Goal: Transaction & Acquisition: Book appointment/travel/reservation

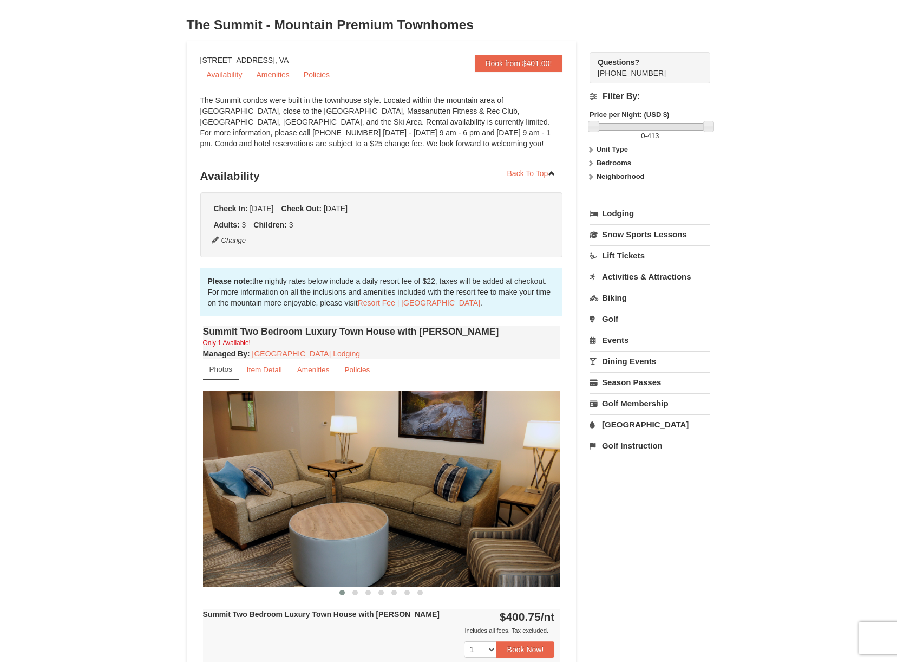
scroll to position [108, 0]
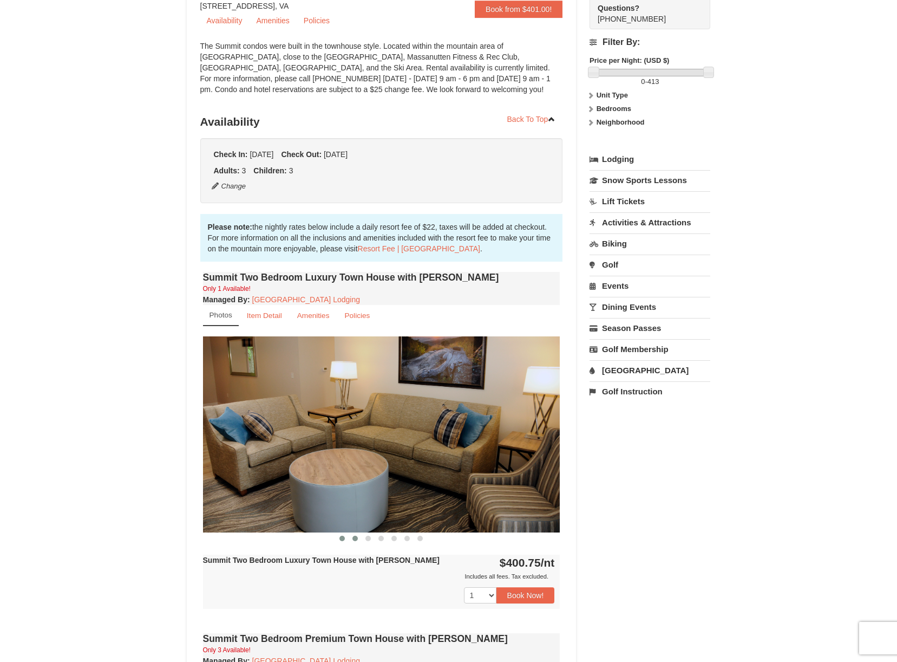
click at [355, 540] on span at bounding box center [355, 538] width 5 height 5
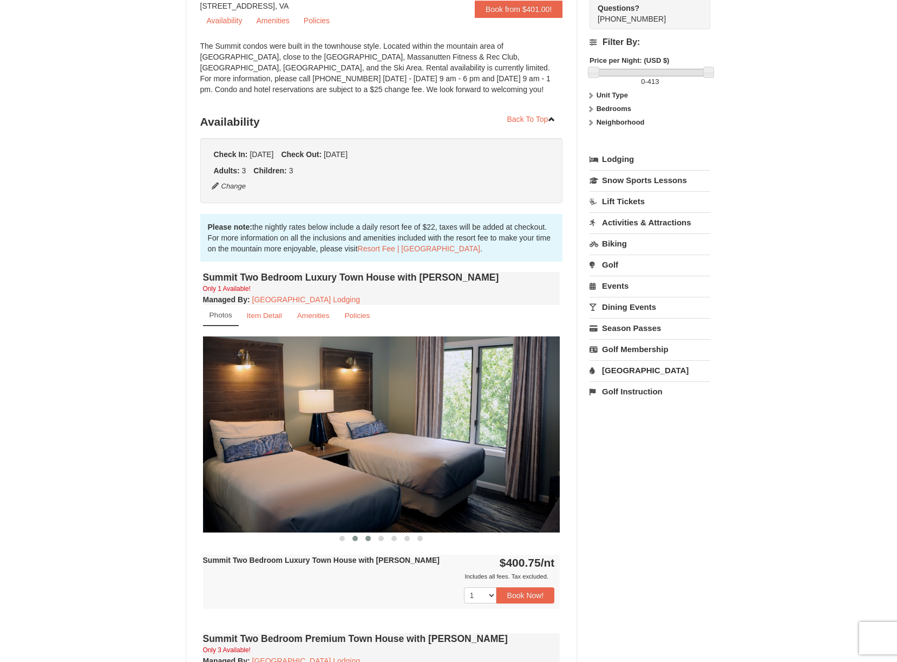
click at [367, 539] on span at bounding box center [368, 538] width 5 height 5
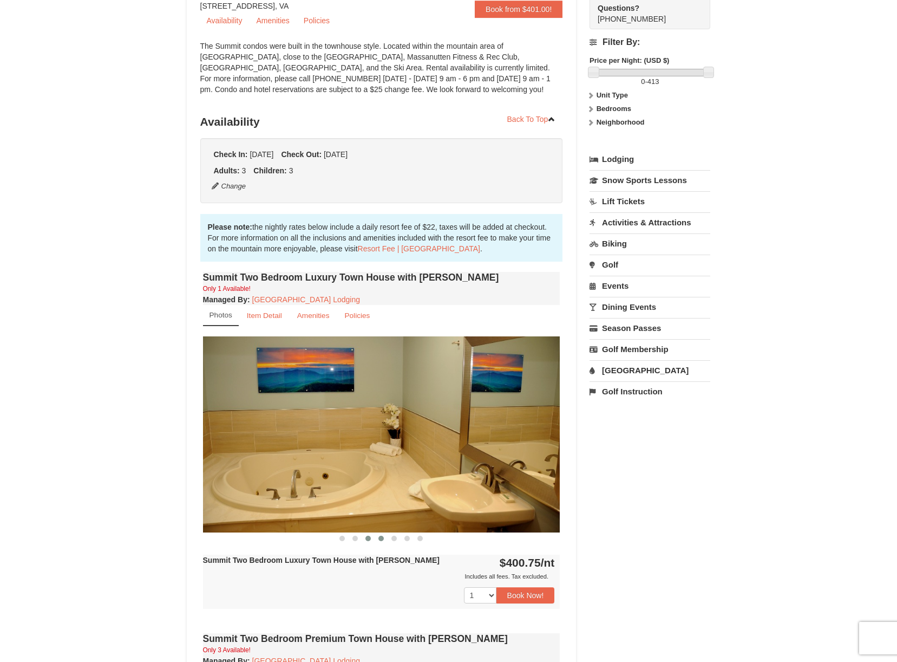
click at [379, 538] on span at bounding box center [380, 538] width 5 height 5
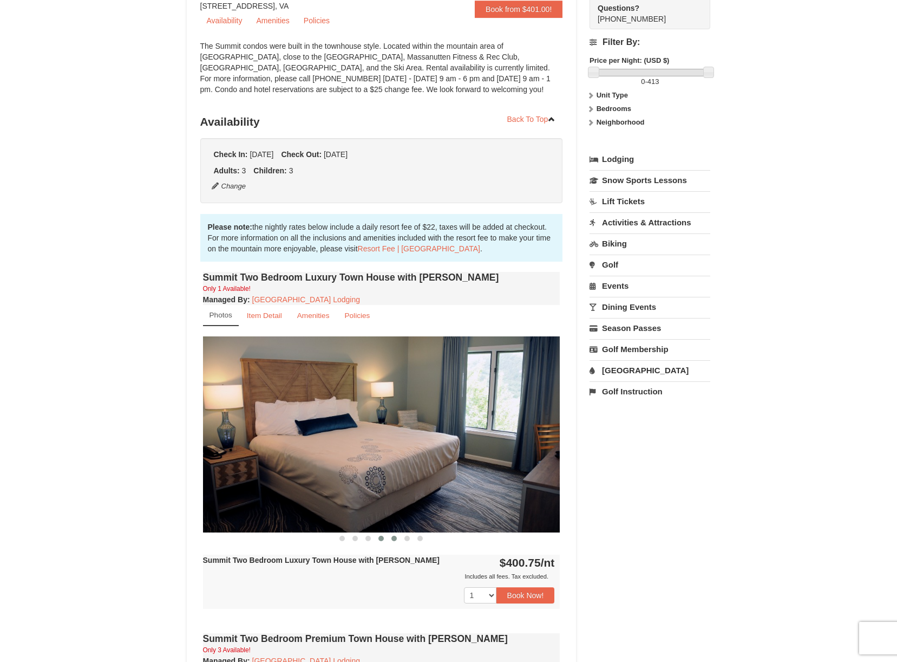
click at [390, 538] on button at bounding box center [394, 538] width 13 height 11
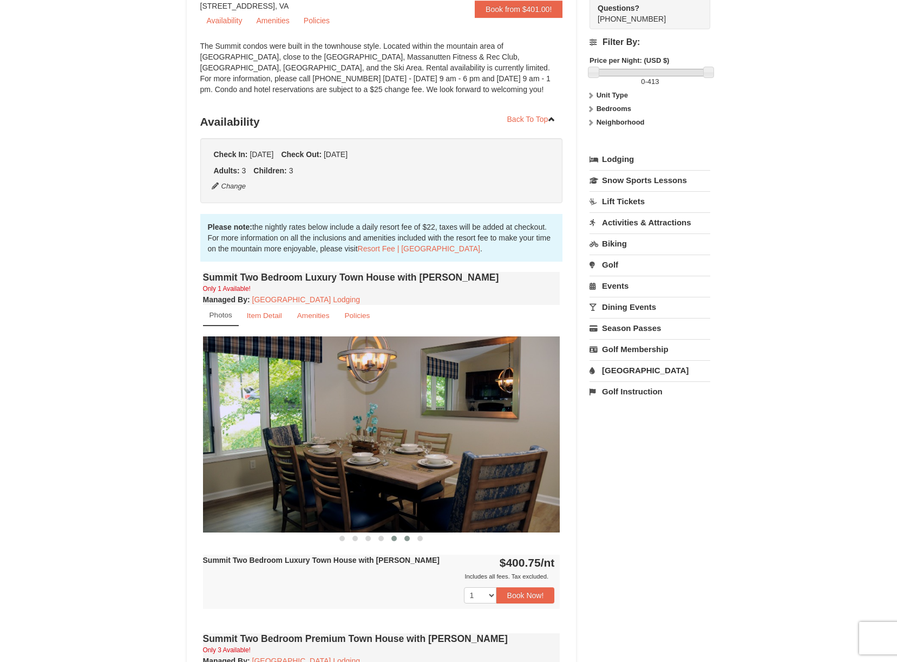
click at [404, 538] on button at bounding box center [407, 538] width 13 height 11
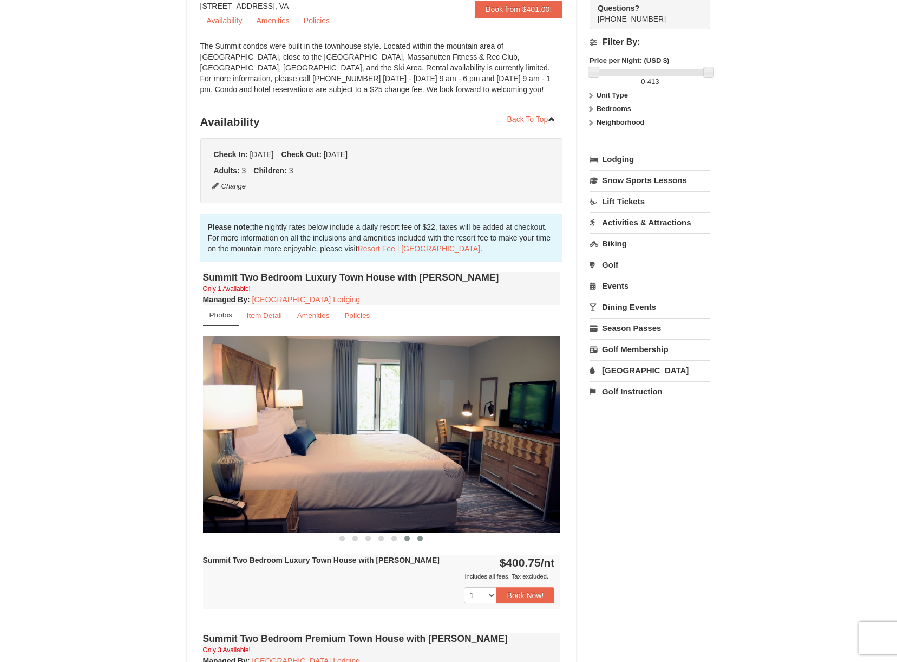
click at [420, 538] on span at bounding box center [419, 538] width 5 height 5
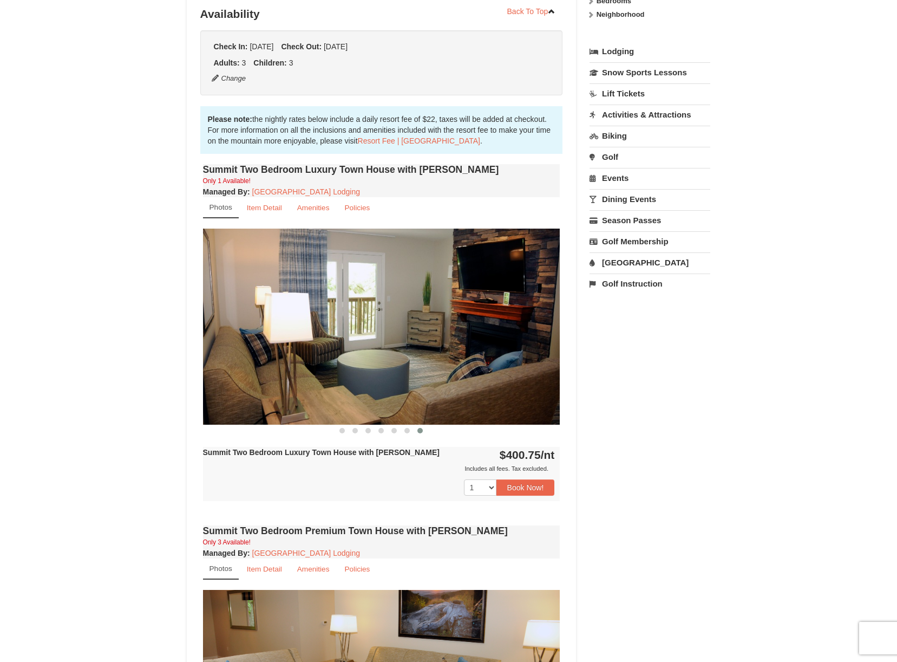
scroll to position [54, 0]
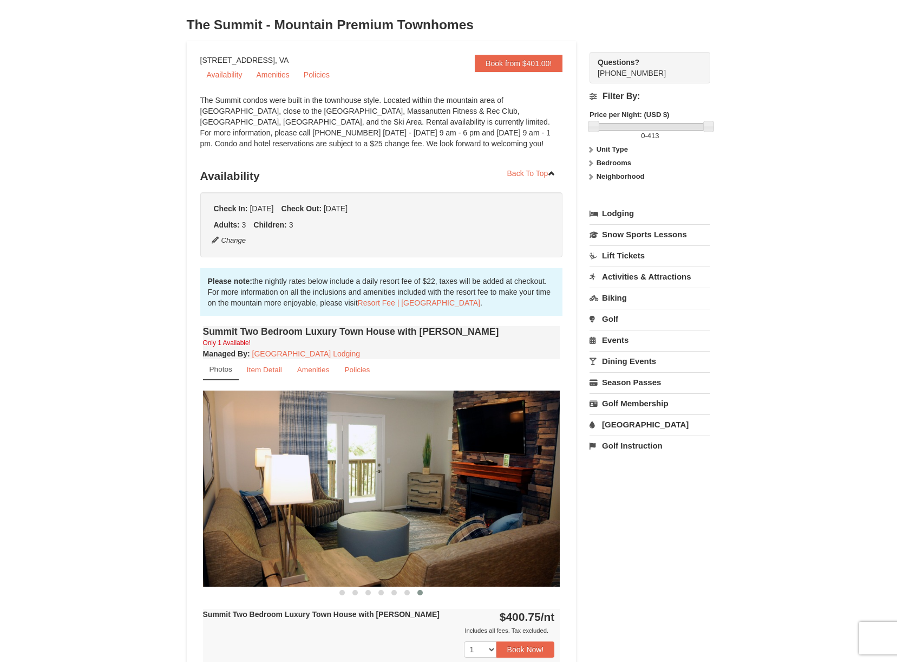
click at [622, 211] on link "Lodging" at bounding box center [650, 213] width 121 height 19
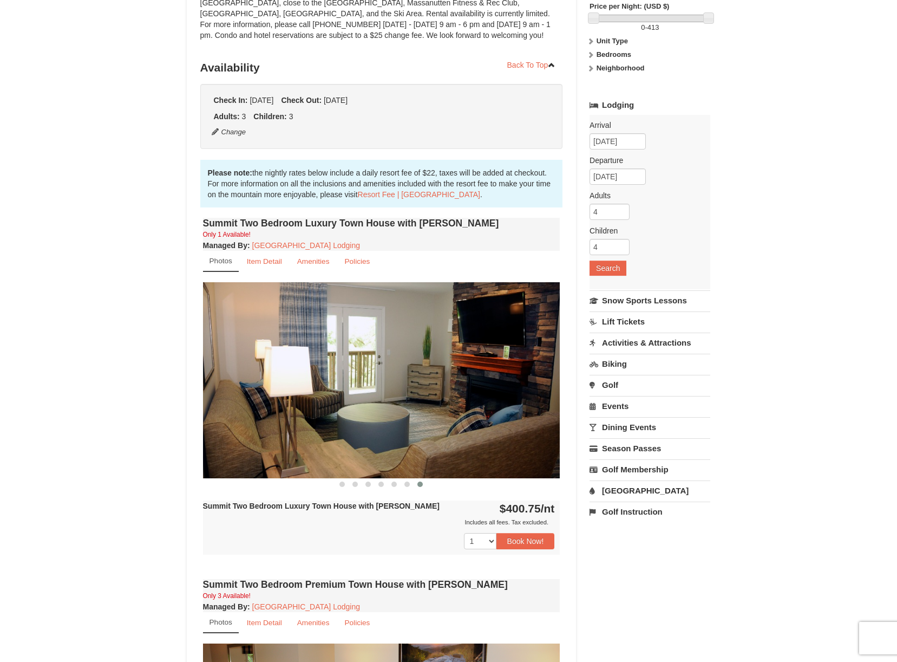
scroll to position [0, 0]
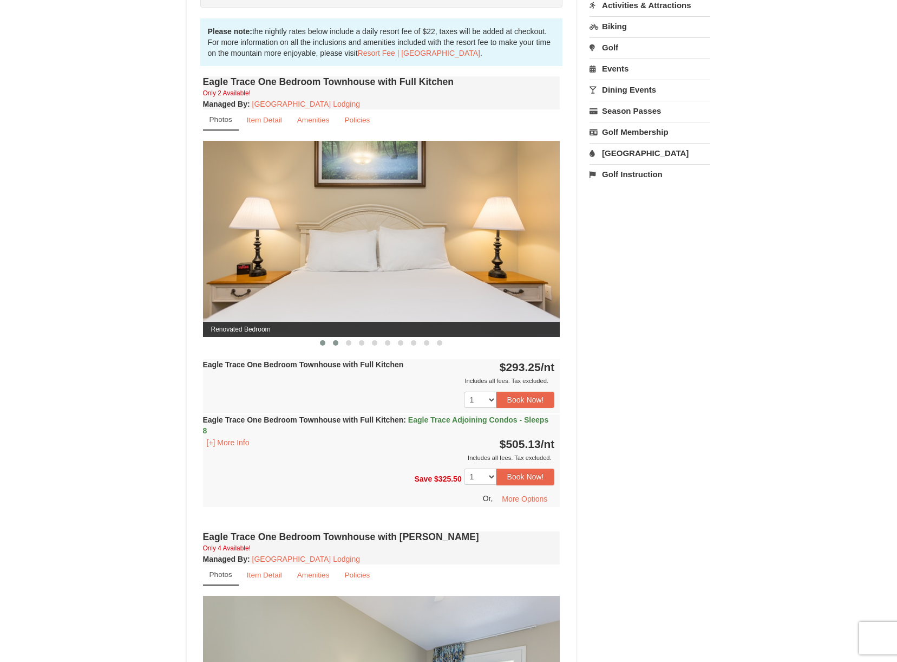
click at [337, 343] on span at bounding box center [335, 342] width 5 height 5
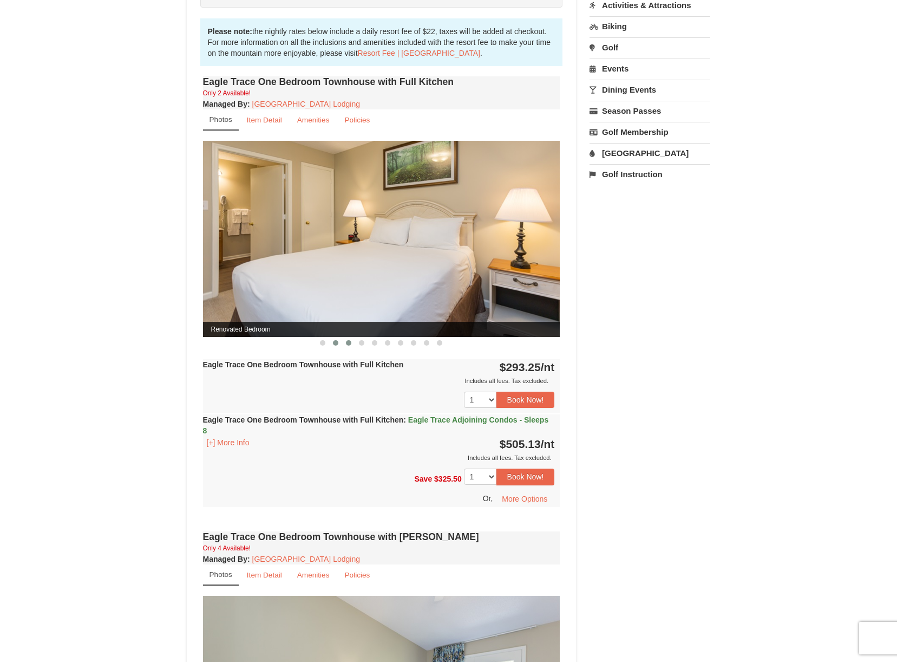
click at [348, 342] on span at bounding box center [348, 342] width 5 height 5
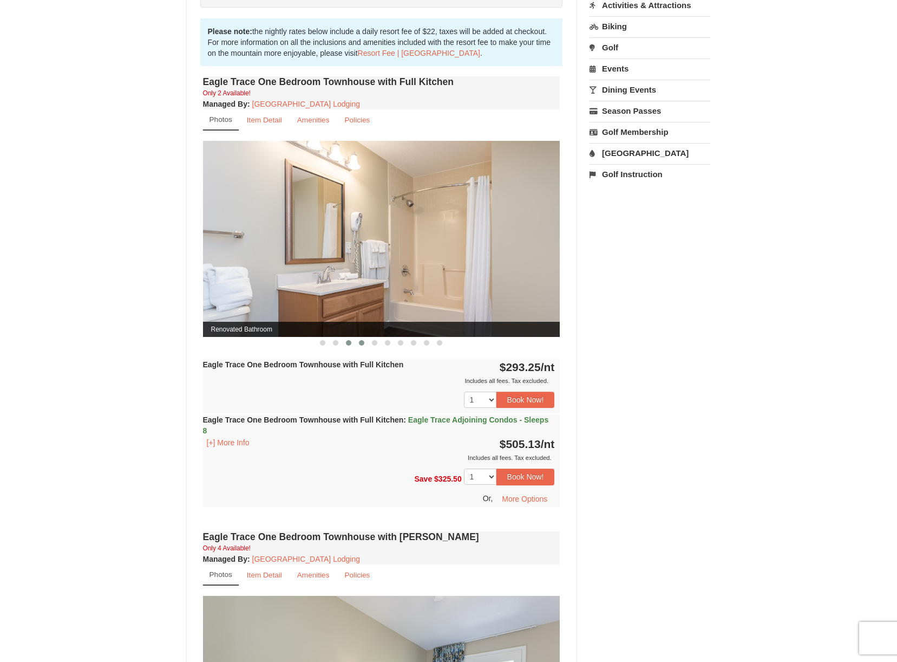
click at [361, 342] on span at bounding box center [361, 342] width 5 height 5
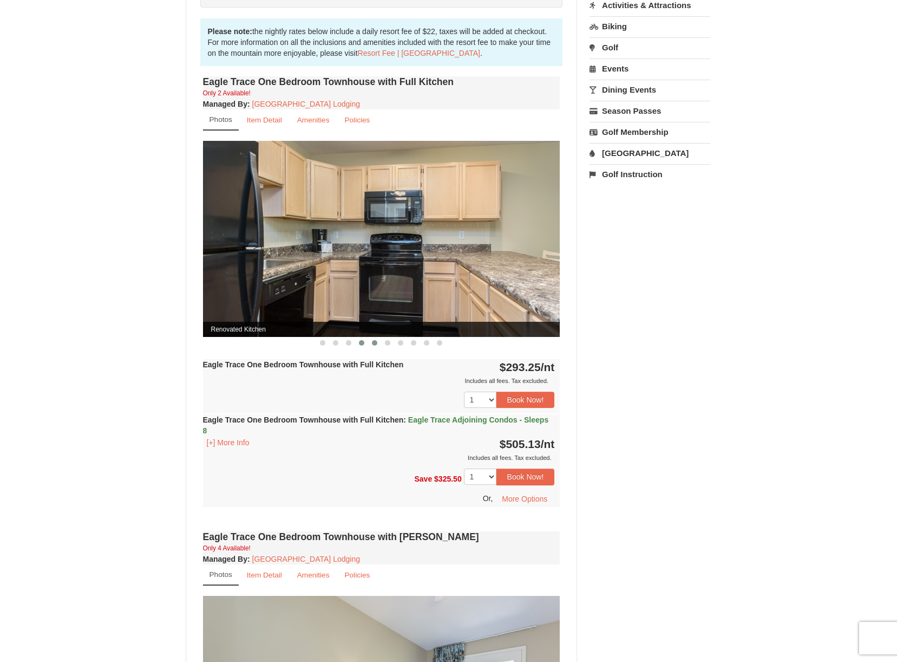
click at [374, 342] on span at bounding box center [374, 342] width 5 height 5
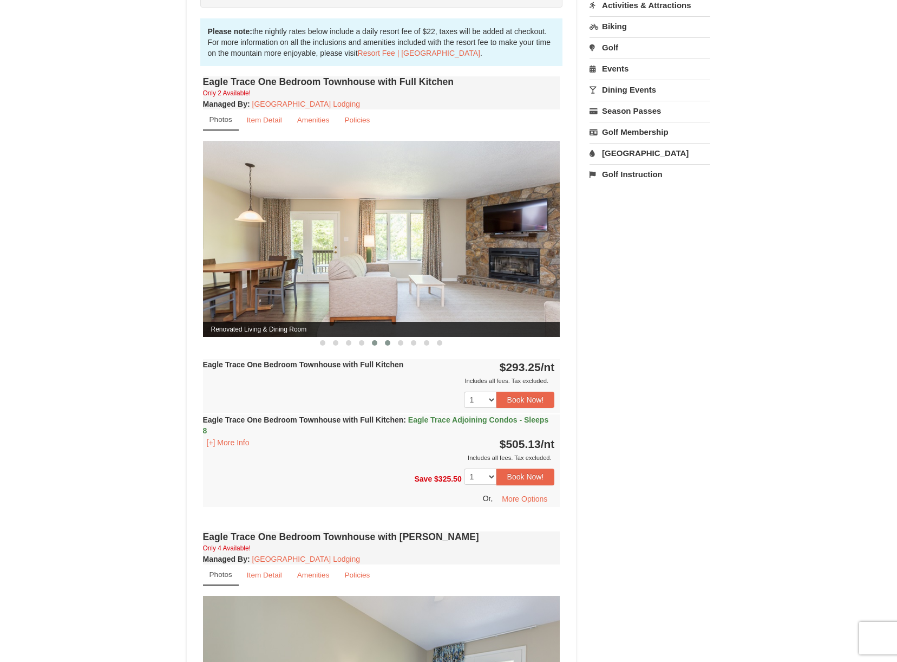
click at [387, 341] on span at bounding box center [387, 342] width 5 height 5
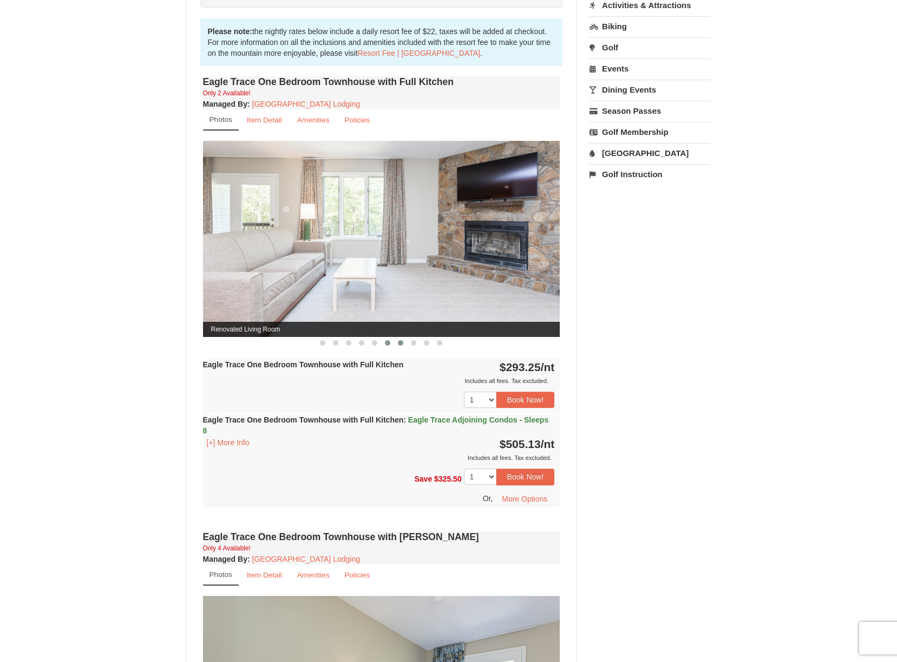
click at [400, 342] on span at bounding box center [400, 342] width 5 height 5
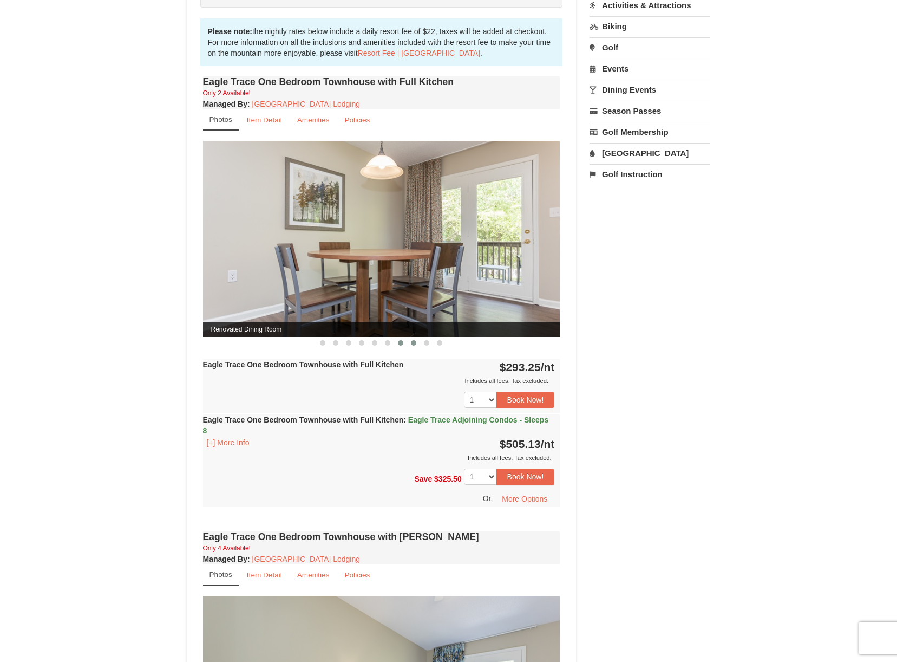
click at [413, 343] on span at bounding box center [413, 342] width 5 height 5
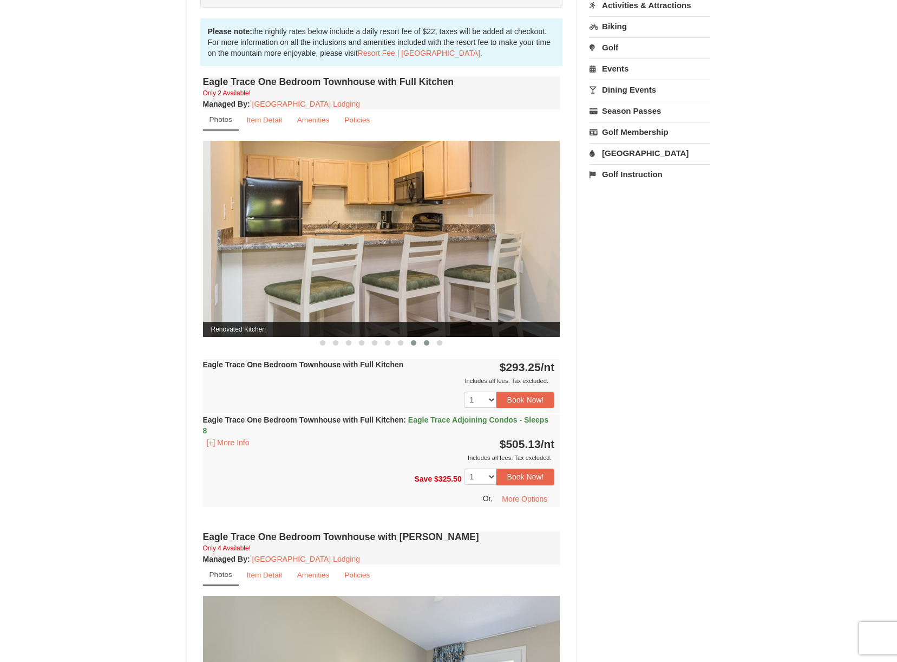
click at [425, 343] on span at bounding box center [426, 342] width 5 height 5
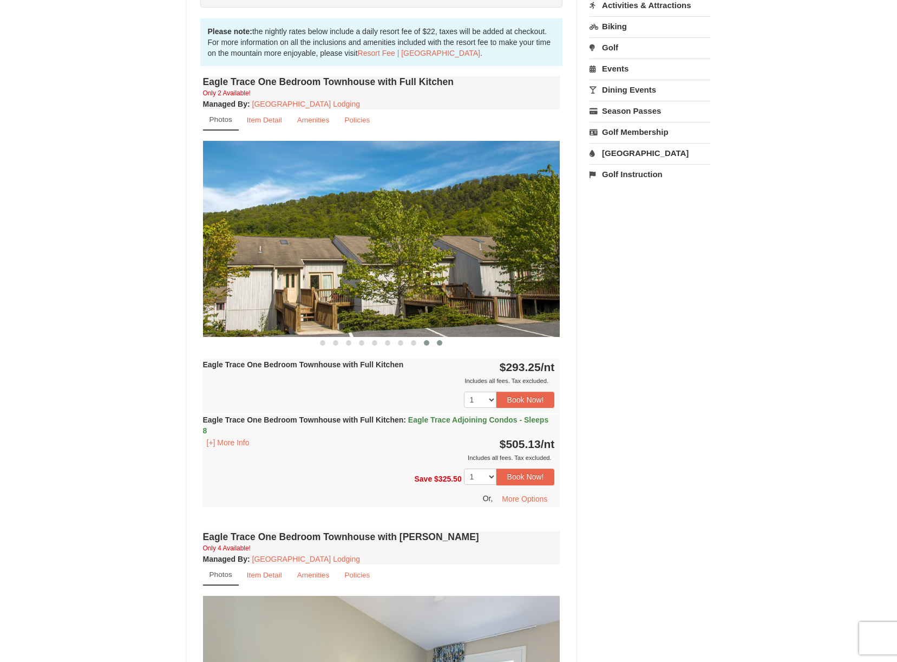
click at [442, 343] on span at bounding box center [439, 342] width 5 height 5
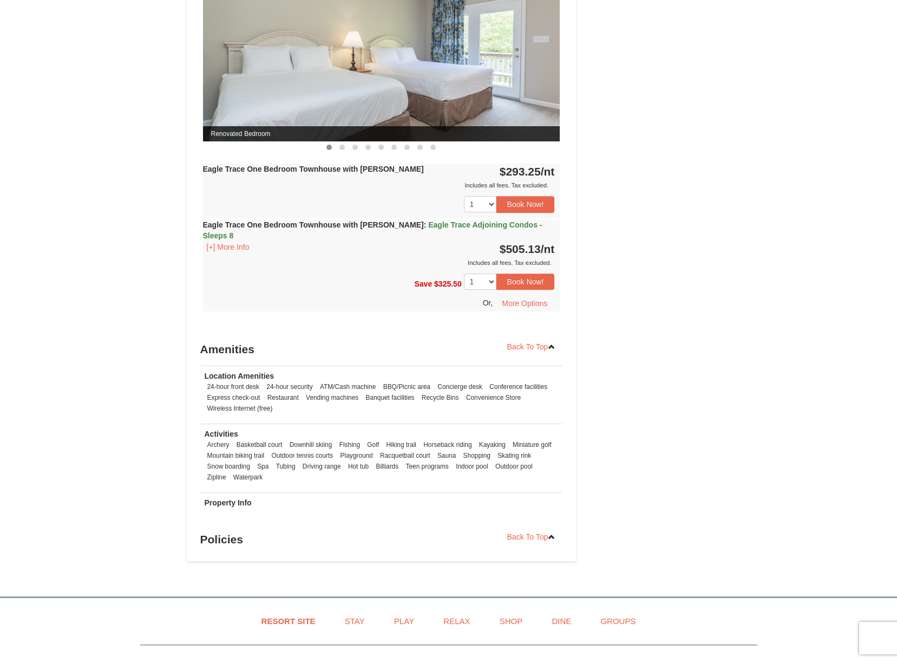
scroll to position [921, 0]
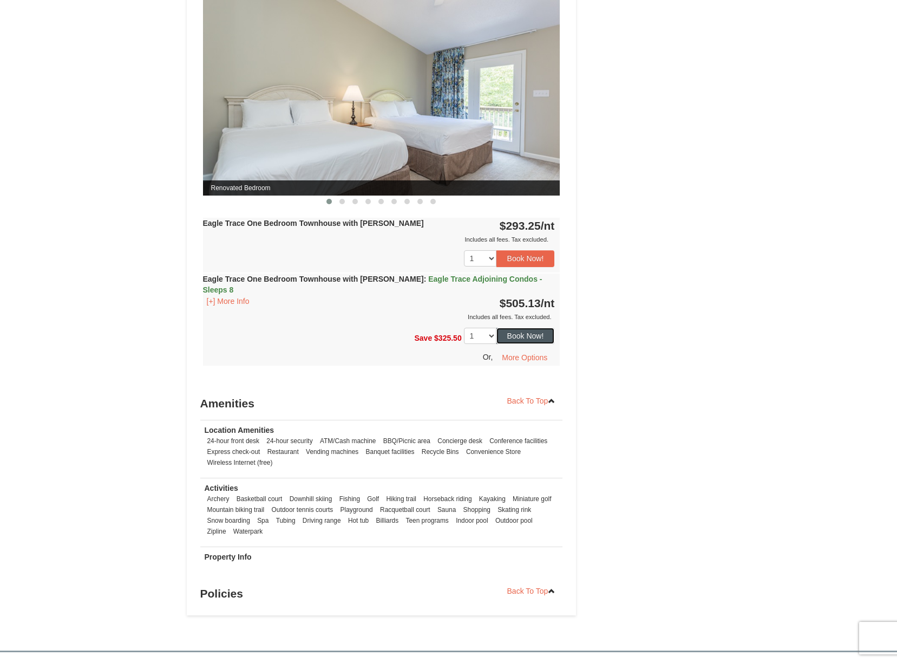
click at [527, 328] on button "Book Now!" at bounding box center [526, 336] width 58 height 16
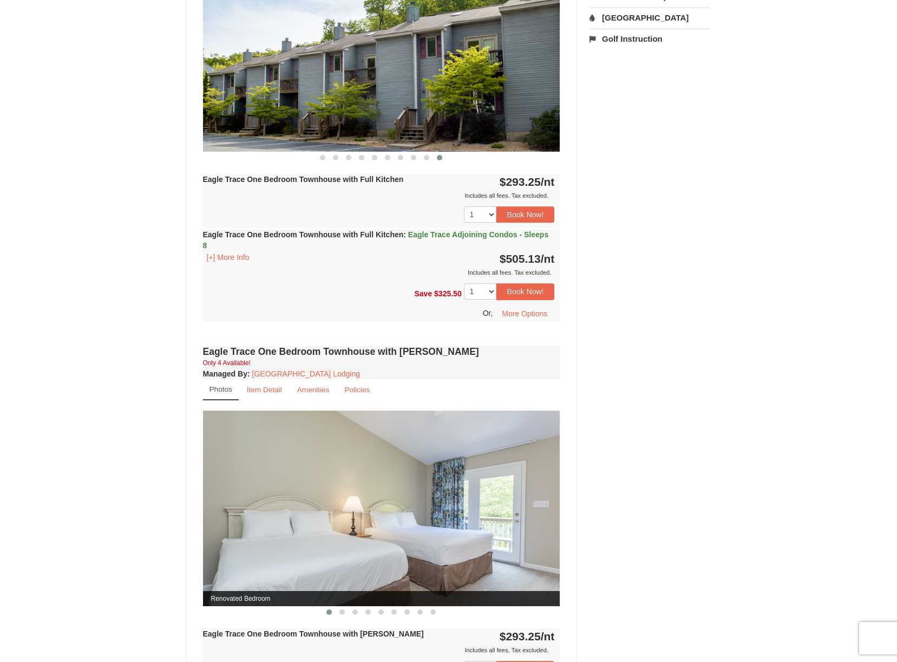
scroll to position [95, 0]
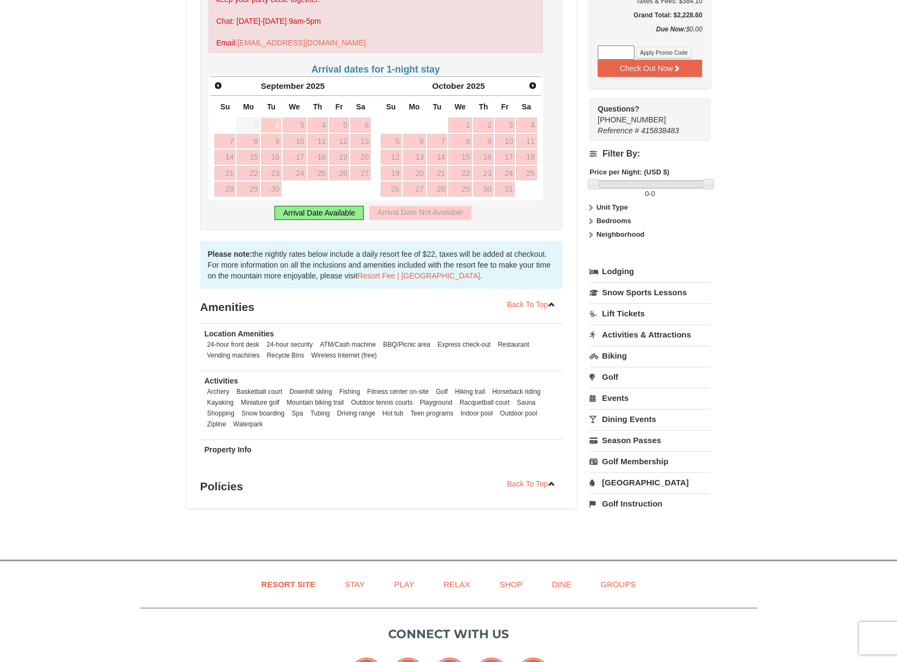
scroll to position [161, 0]
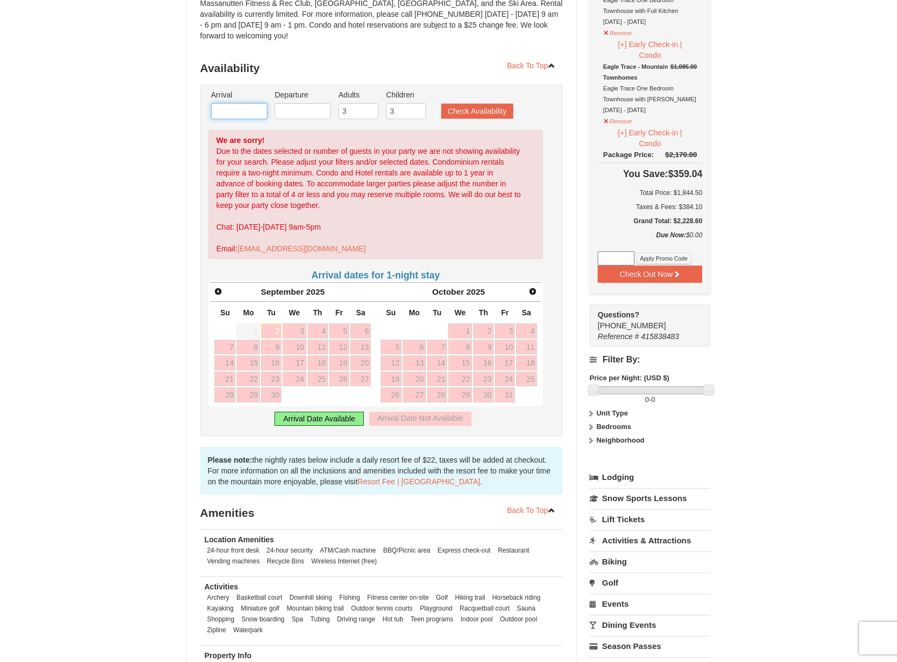
click at [242, 103] on input "text" at bounding box center [239, 111] width 56 height 16
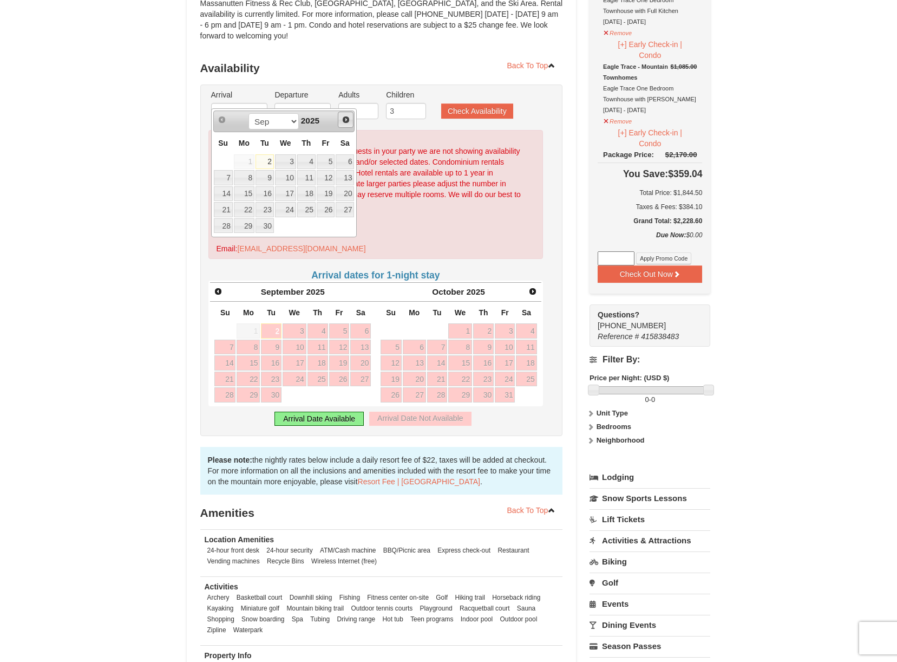
click at [347, 119] on span "Next" at bounding box center [346, 119] width 9 height 9
click at [263, 227] on link "30" at bounding box center [265, 225] width 18 height 15
type input "12/30/2025"
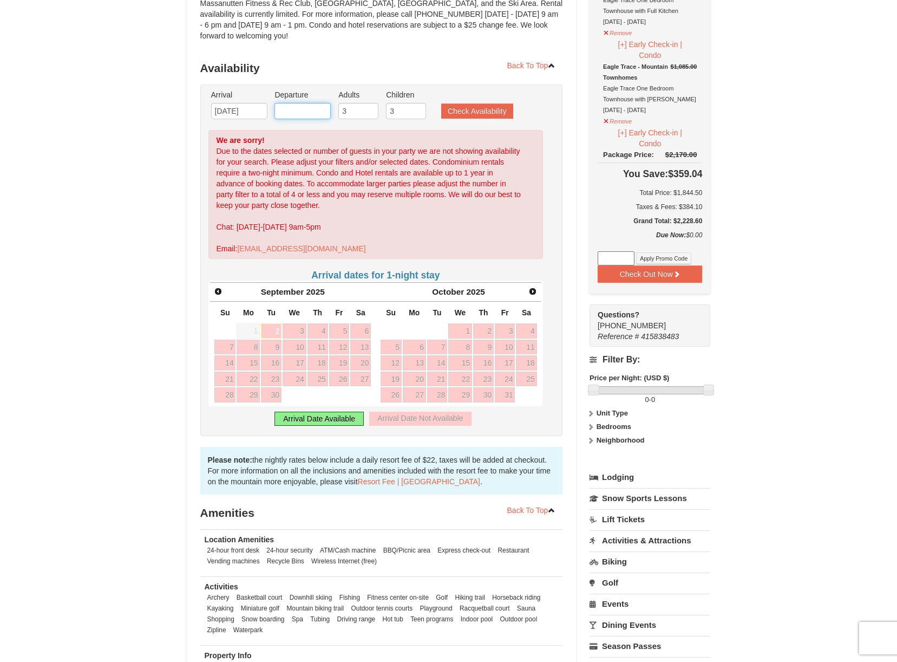
click at [313, 103] on input "text" at bounding box center [303, 111] width 56 height 16
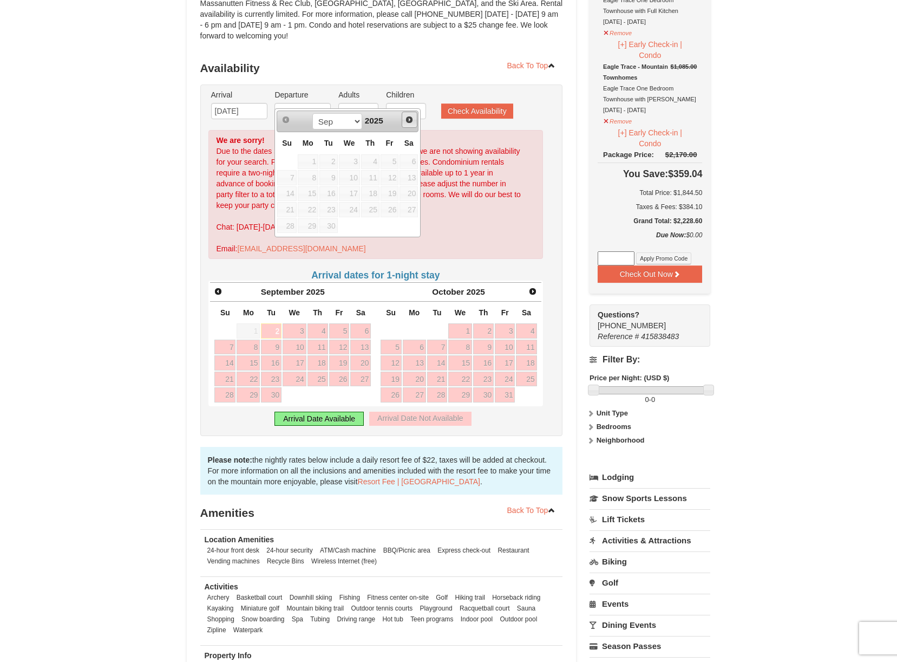
click at [405, 122] on span "Next" at bounding box center [409, 119] width 9 height 9
click at [408, 121] on span "Next" at bounding box center [409, 119] width 9 height 9
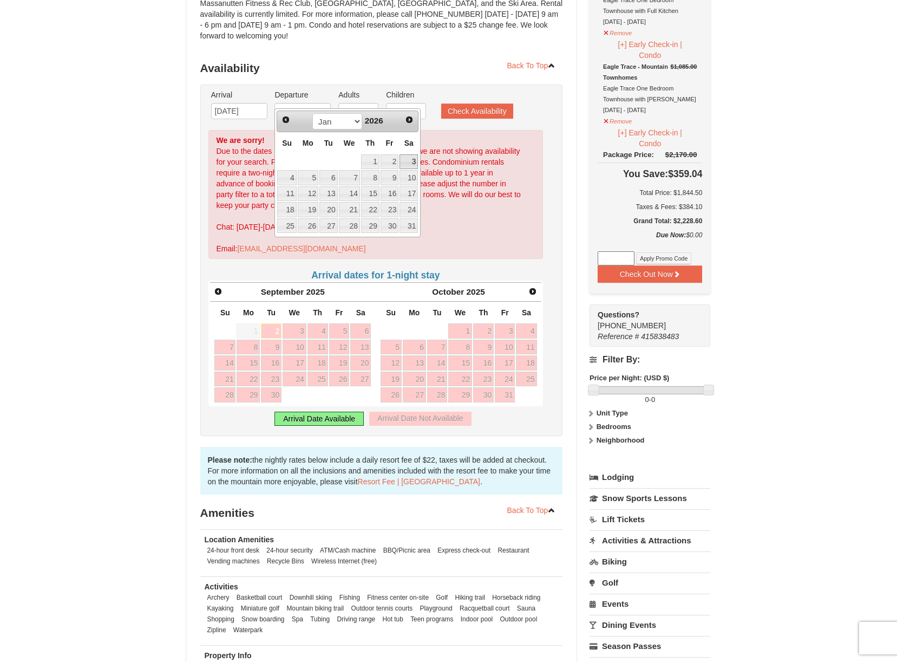
click at [410, 162] on link "3" at bounding box center [409, 161] width 18 height 15
type input "[DATE]"
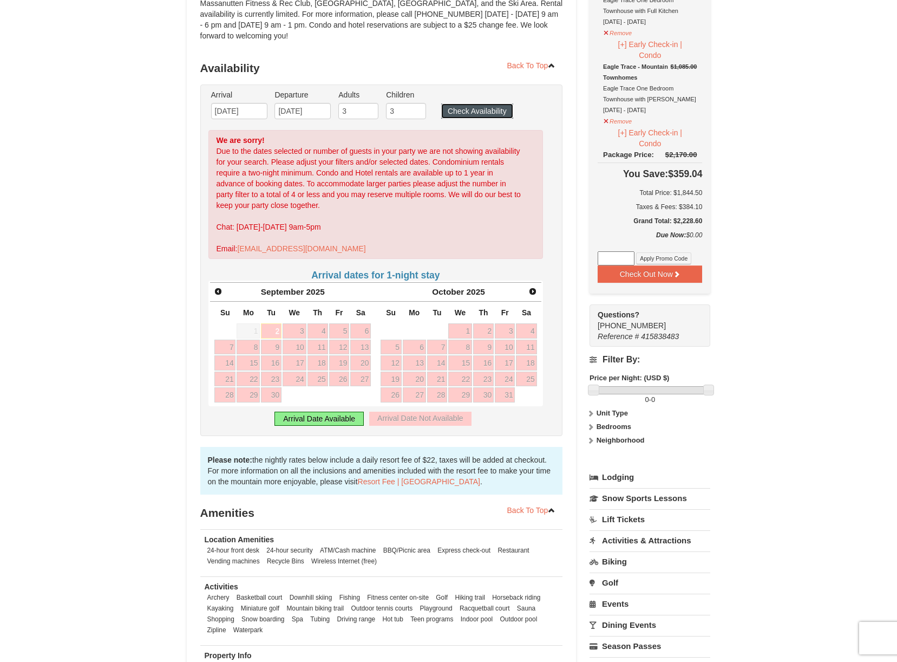
click at [472, 103] on button "Check Availability" at bounding box center [477, 110] width 72 height 15
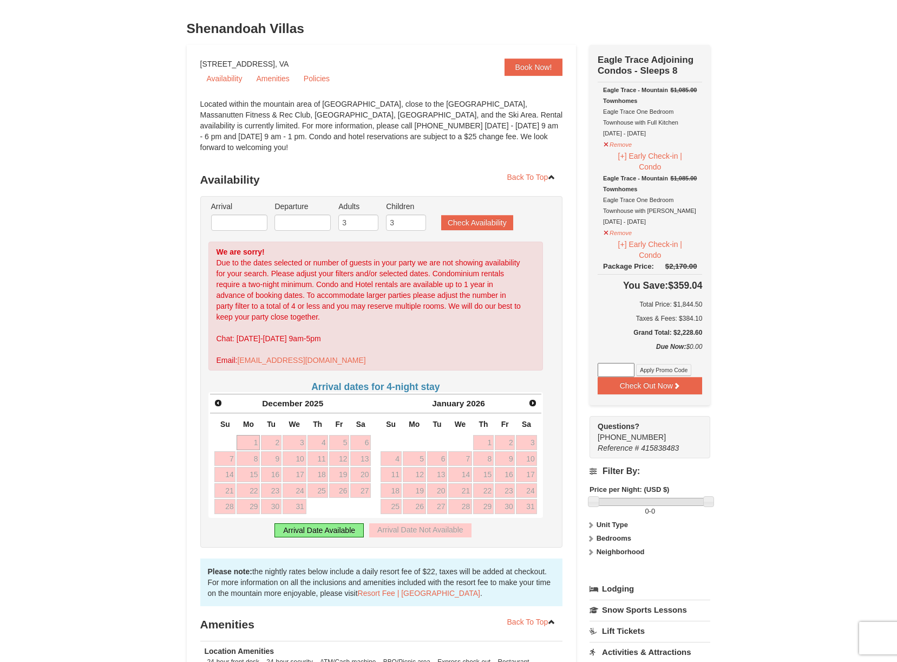
scroll to position [45, 0]
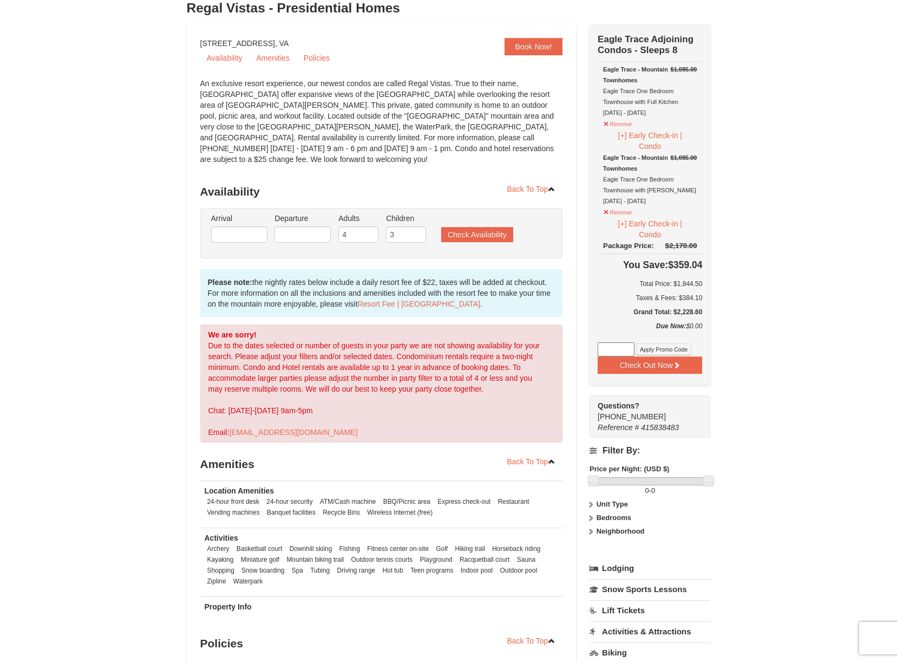
scroll to position [161, 0]
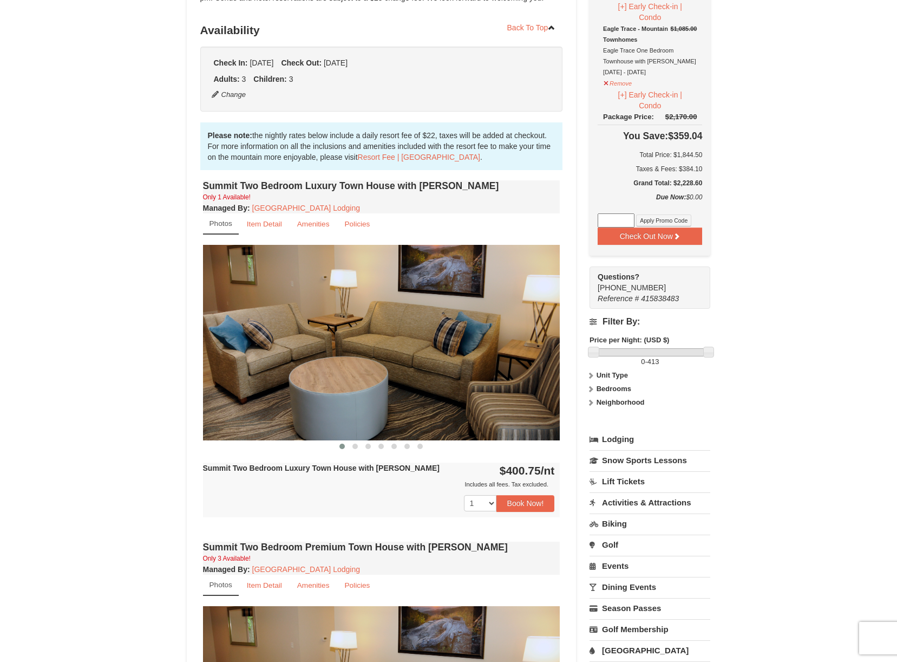
scroll to position [217, 0]
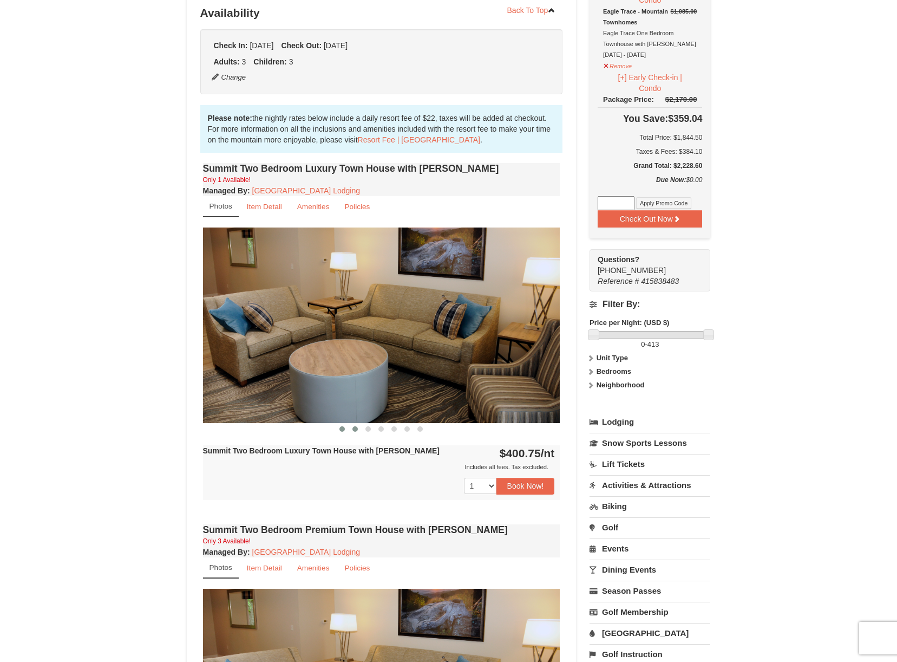
click at [355, 430] on span at bounding box center [355, 428] width 5 height 5
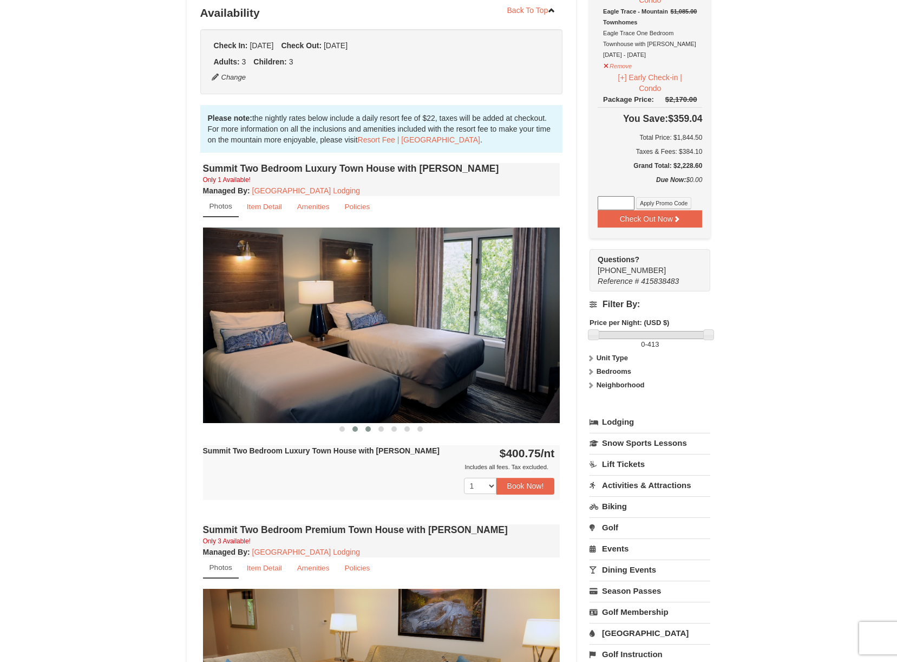
scroll to position [0, 0]
click at [368, 428] on span at bounding box center [368, 428] width 5 height 5
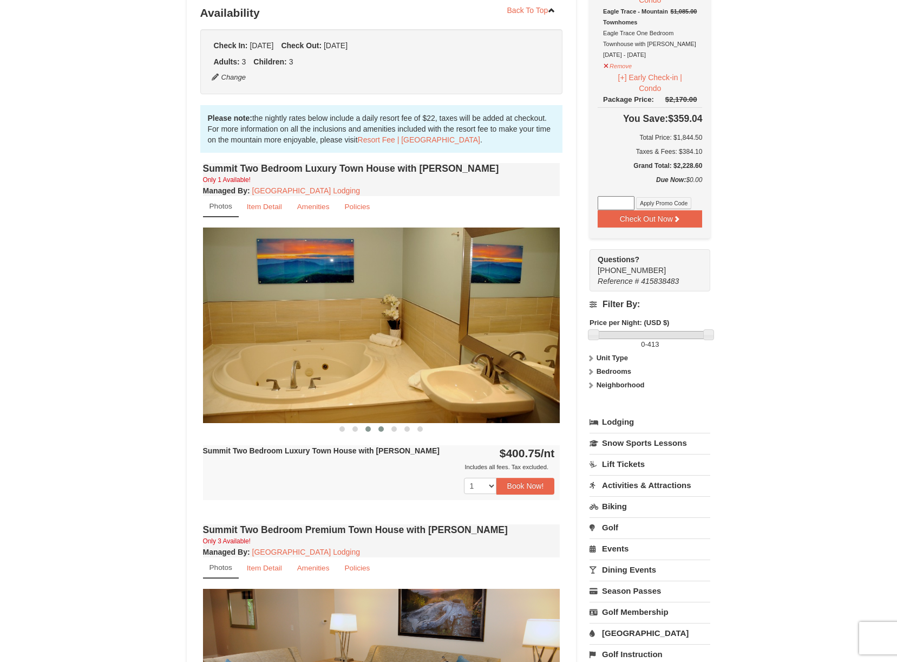
click at [382, 429] on span at bounding box center [380, 428] width 5 height 5
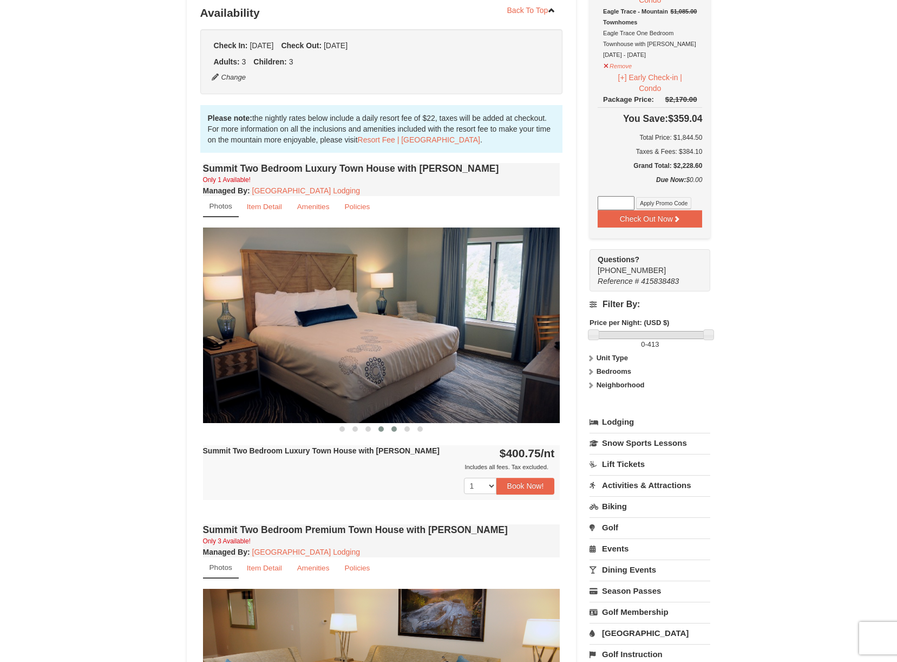
click at [395, 428] on span at bounding box center [393, 428] width 5 height 5
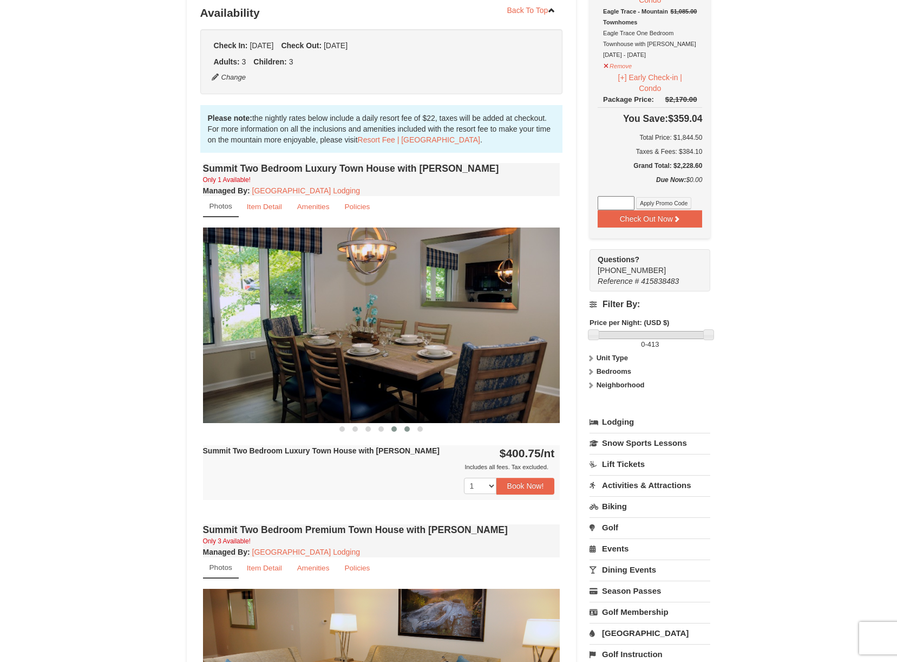
click at [405, 429] on span at bounding box center [406, 428] width 5 height 5
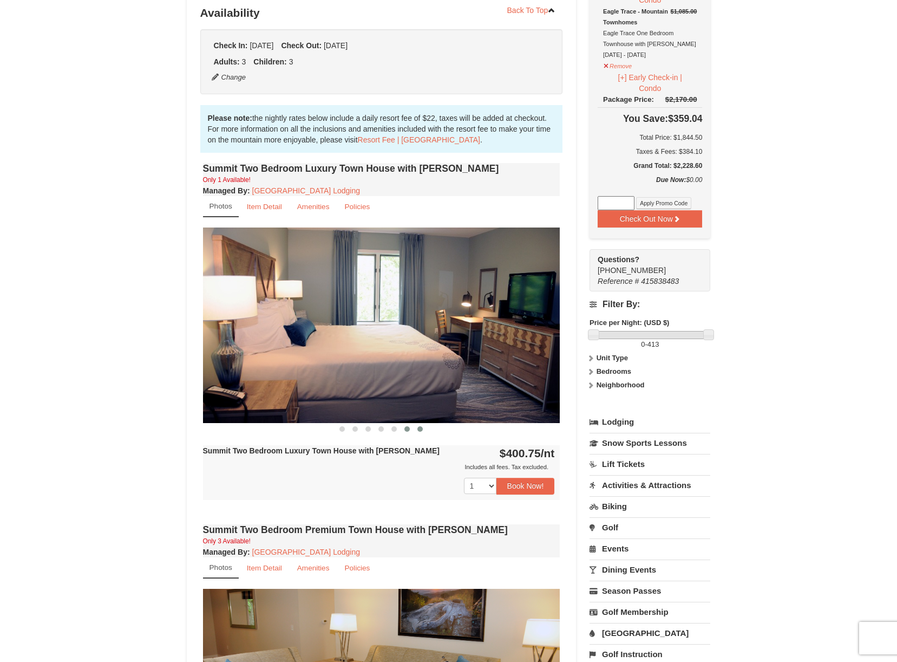
click at [419, 429] on span at bounding box center [419, 428] width 5 height 5
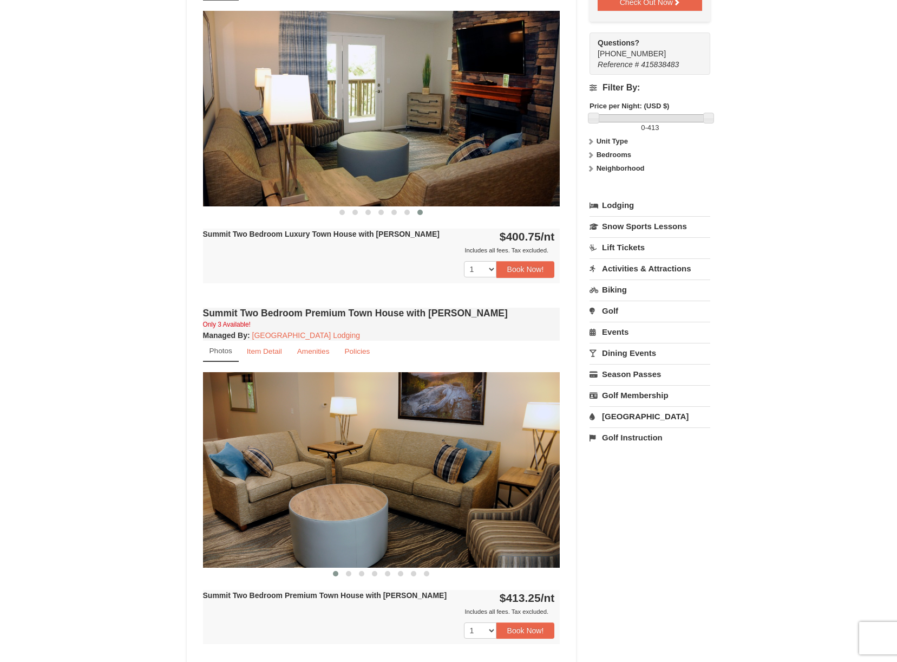
scroll to position [541, 0]
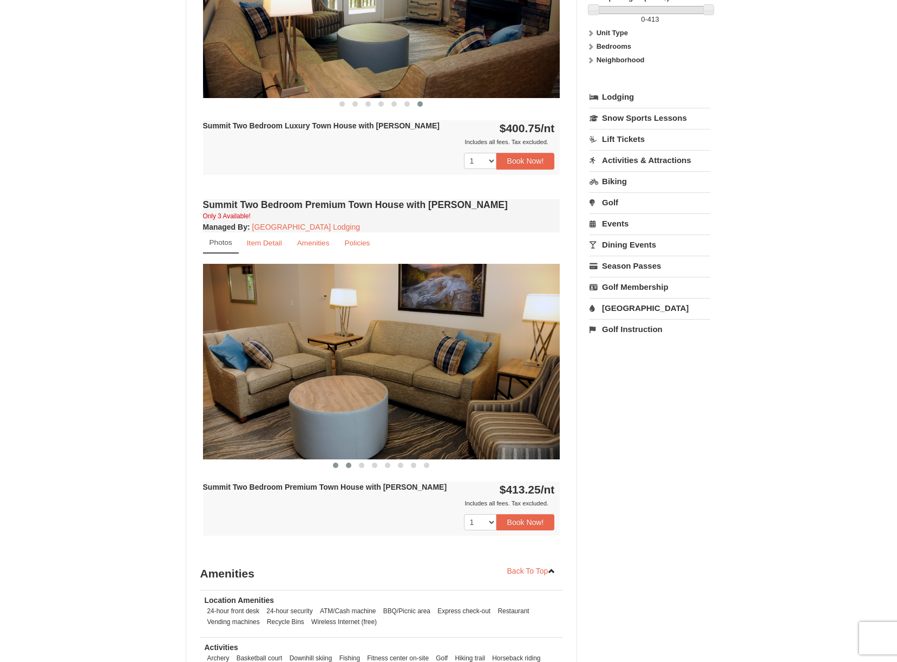
click at [348, 464] on span at bounding box center [348, 464] width 5 height 5
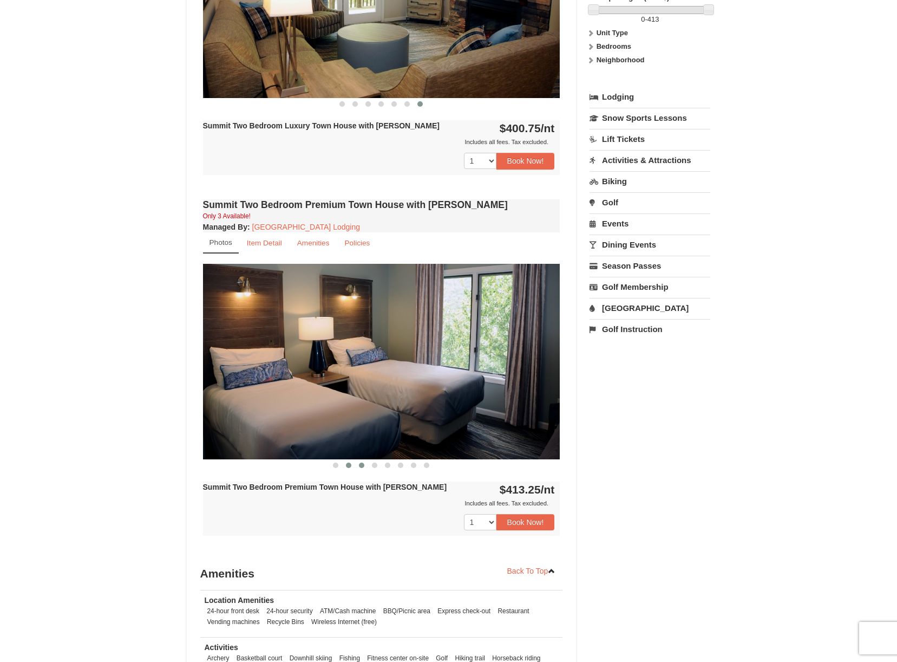
click at [362, 466] on span at bounding box center [361, 464] width 5 height 5
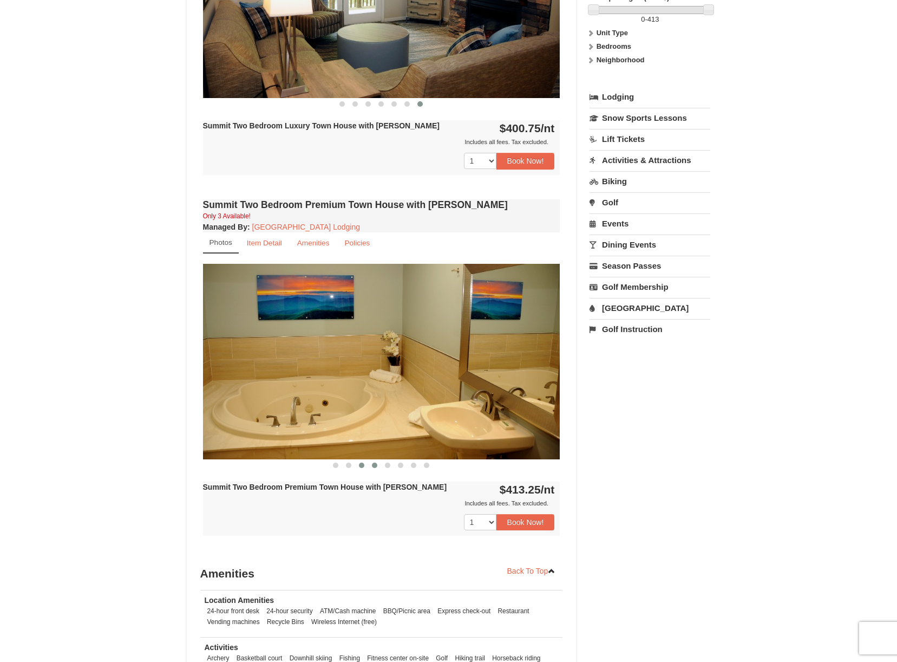
click at [375, 465] on span at bounding box center [374, 464] width 5 height 5
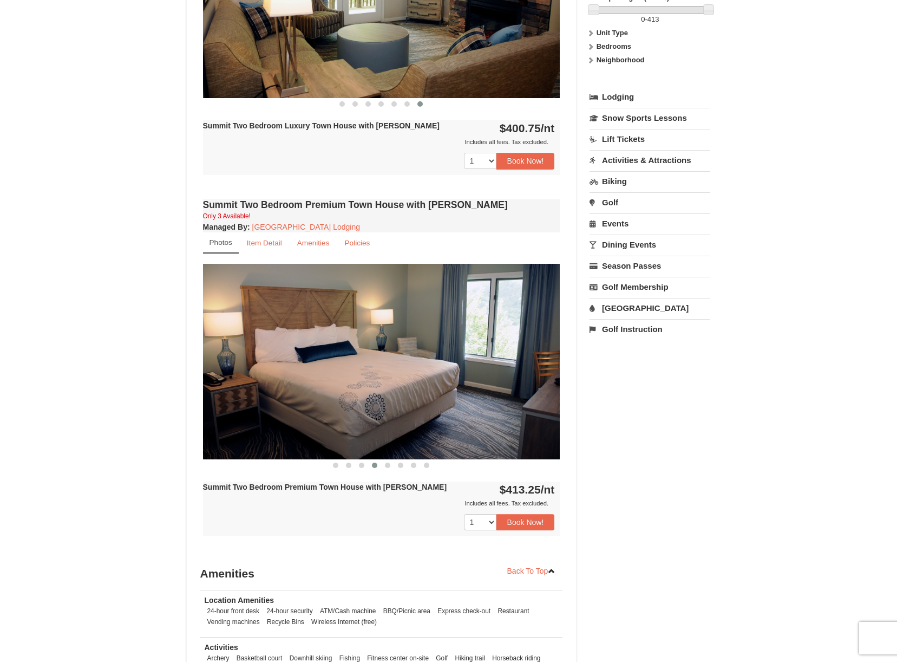
scroll to position [487, 0]
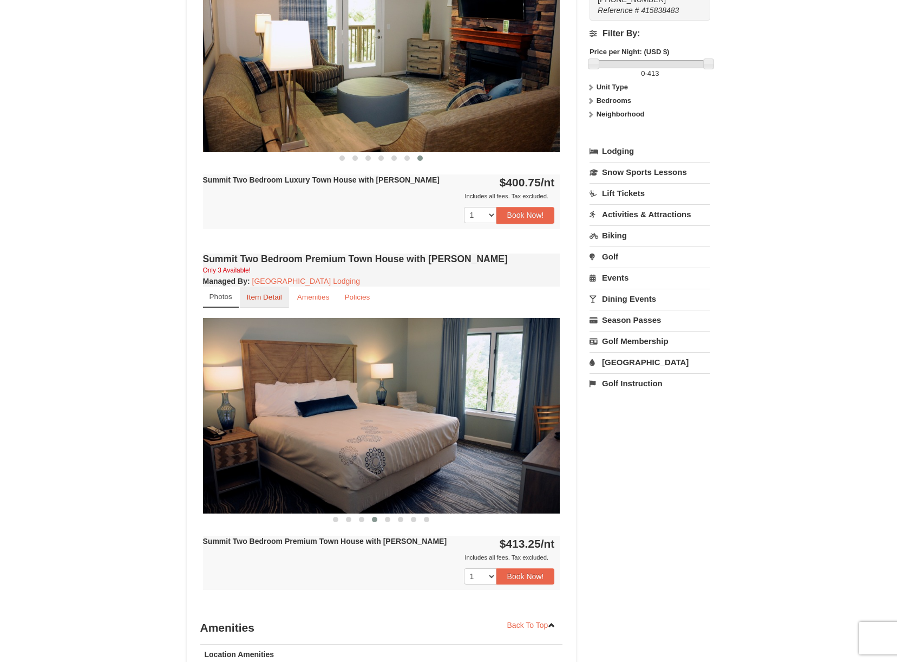
click at [258, 287] on link "Item Detail" at bounding box center [264, 296] width 49 height 21
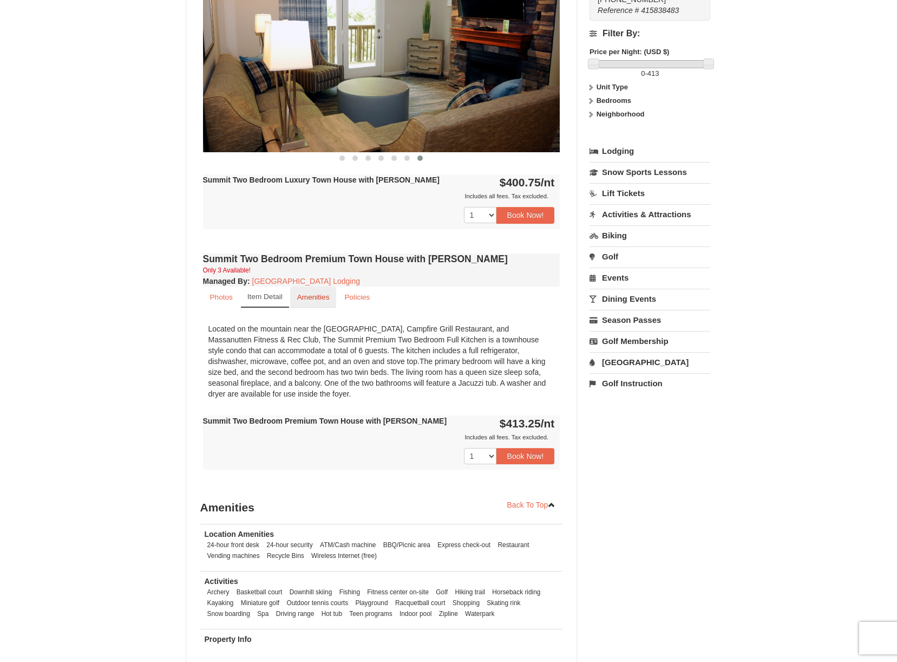
click at [306, 296] on small "Amenities" at bounding box center [313, 297] width 32 height 8
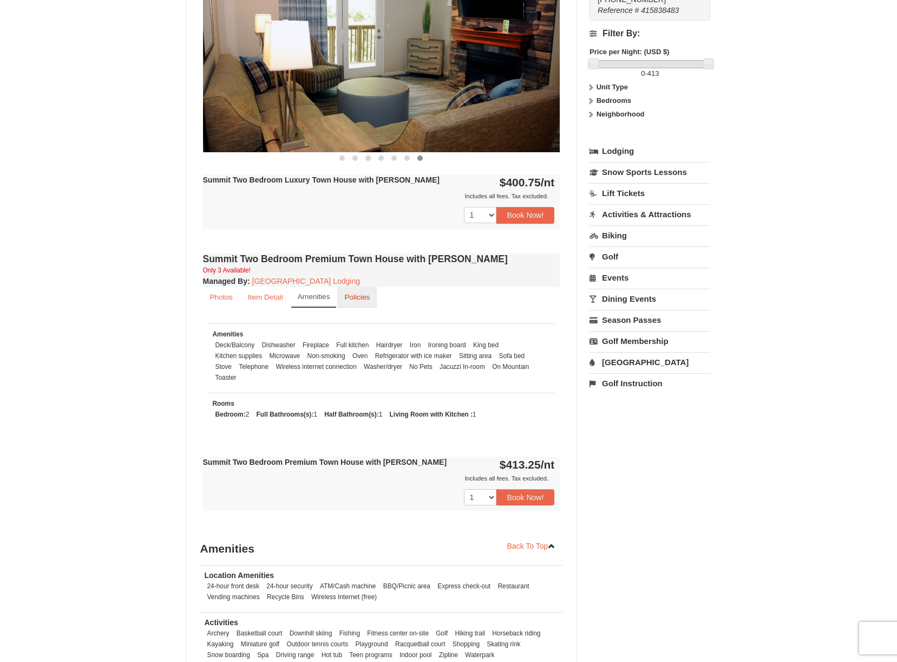
click at [357, 293] on small "Policies" at bounding box center [356, 297] width 25 height 8
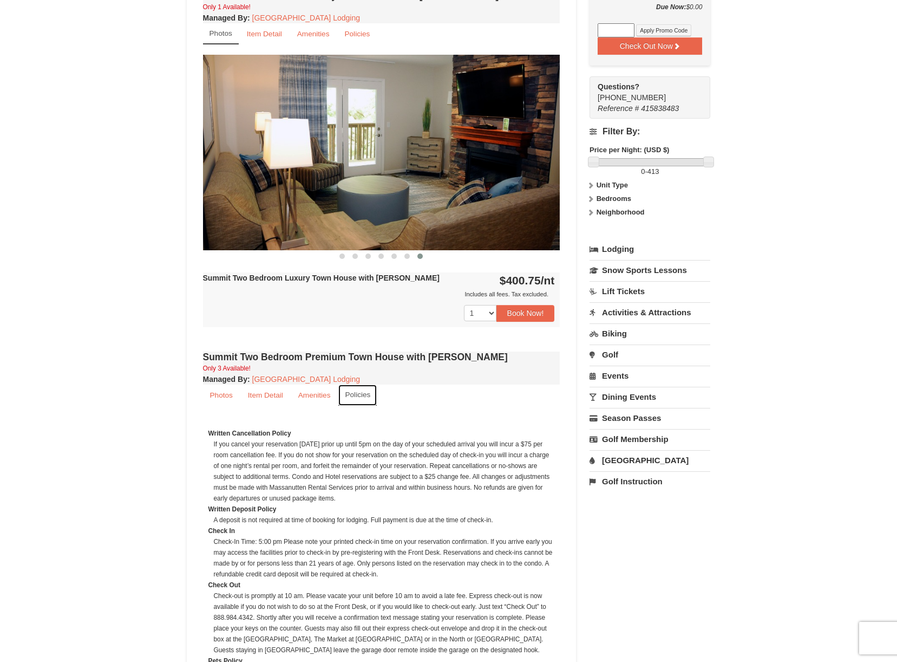
scroll to position [0, 0]
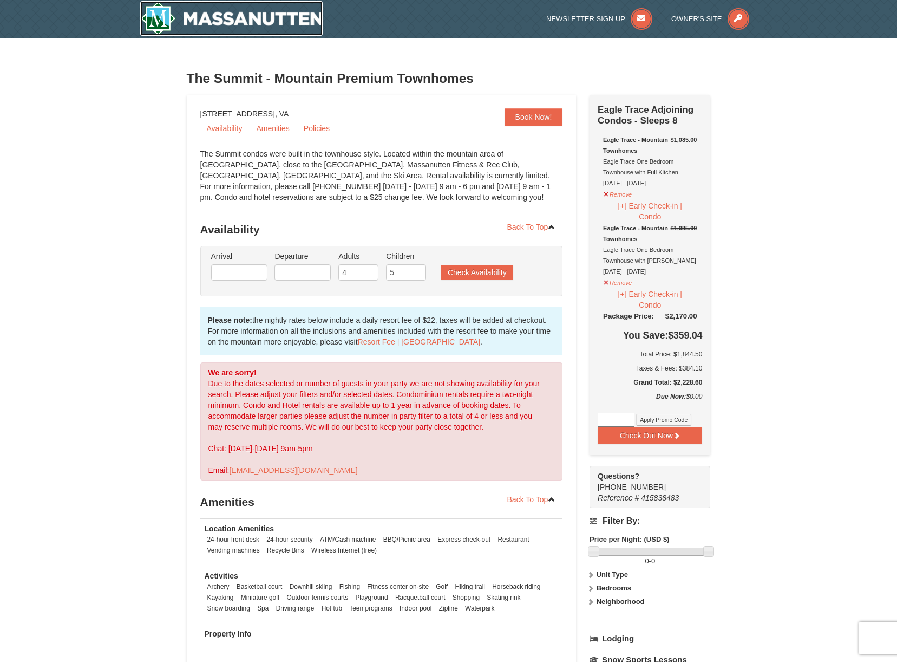
click at [256, 19] on img at bounding box center [231, 18] width 183 height 35
